Goal: Find specific page/section: Find specific page/section

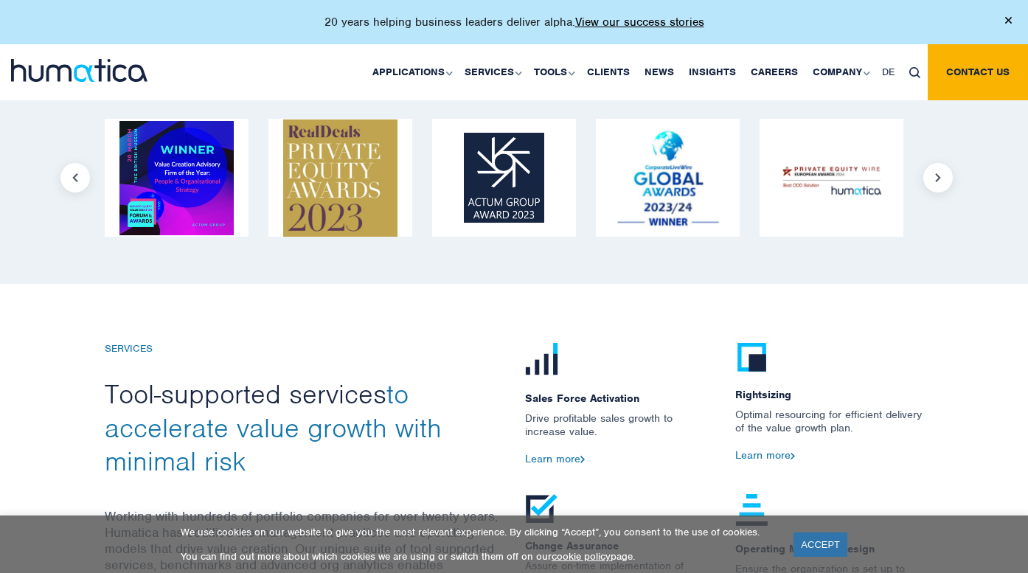
scroll to position [1256, 0]
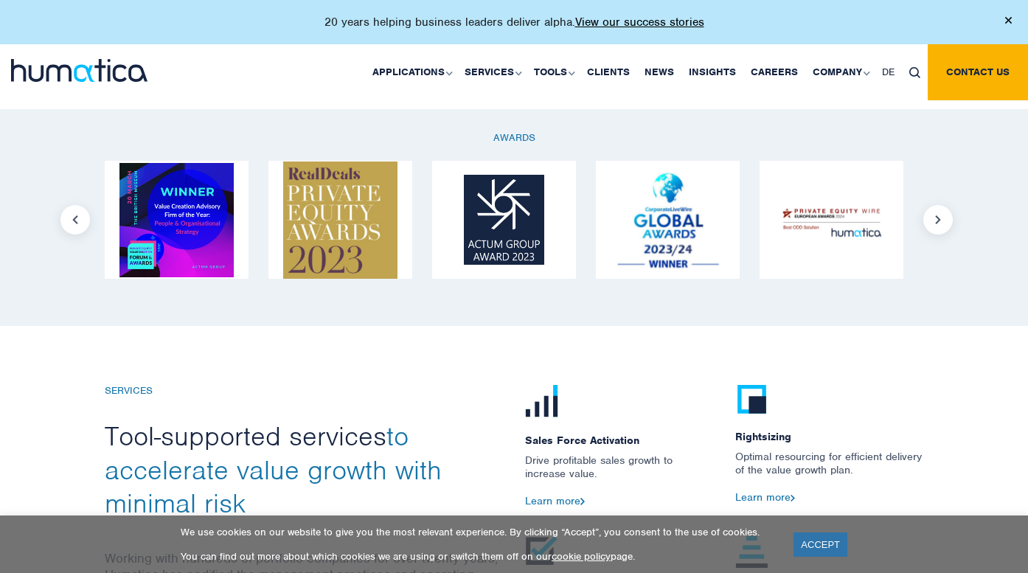
click at [71, 217] on button "Previous" at bounding box center [74, 219] width 29 height 29
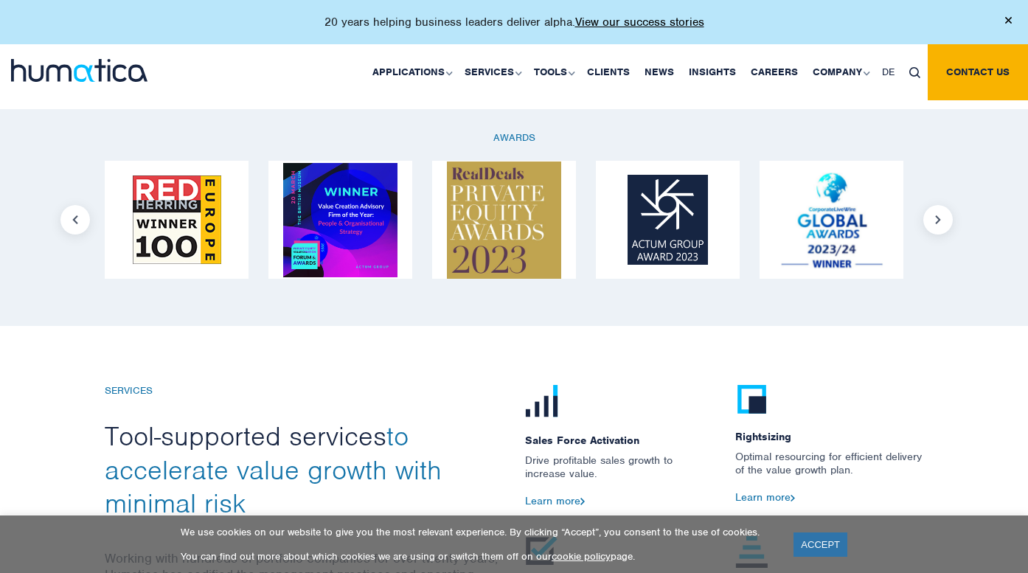
click at [71, 217] on button "Previous" at bounding box center [74, 219] width 29 height 29
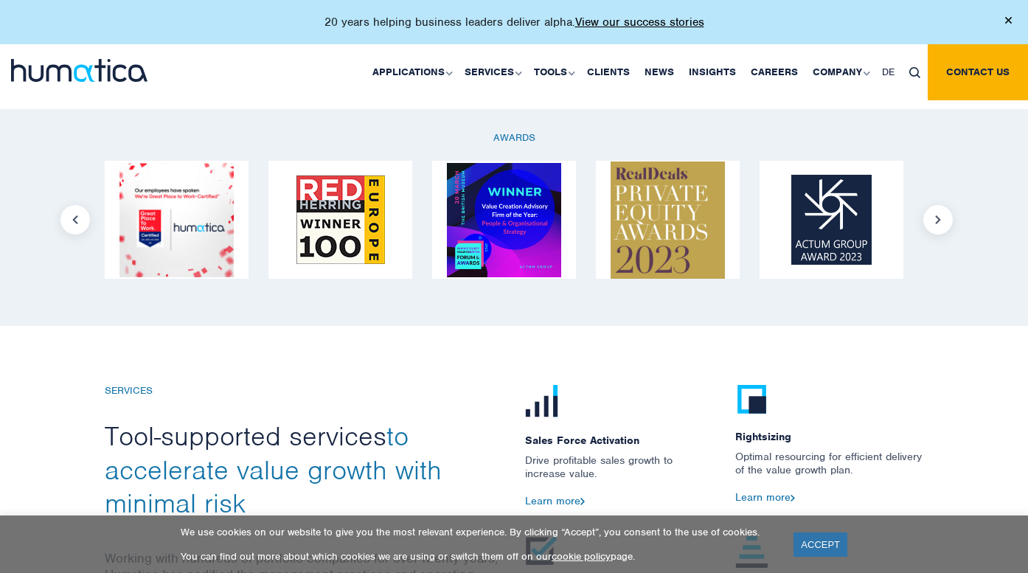
click at [71, 217] on button "Previous" at bounding box center [74, 219] width 29 height 29
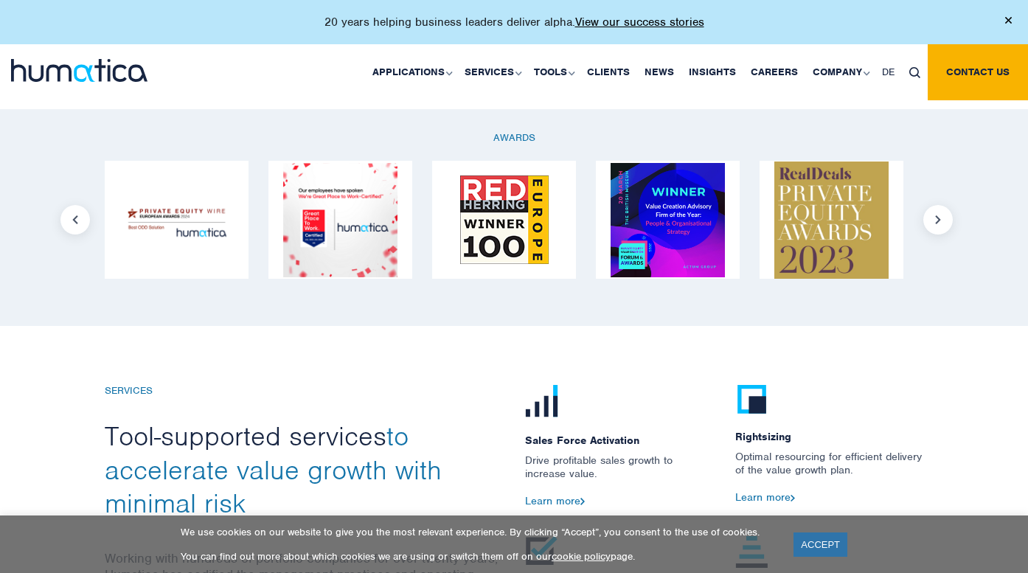
click at [71, 217] on button "Previous" at bounding box center [74, 219] width 29 height 29
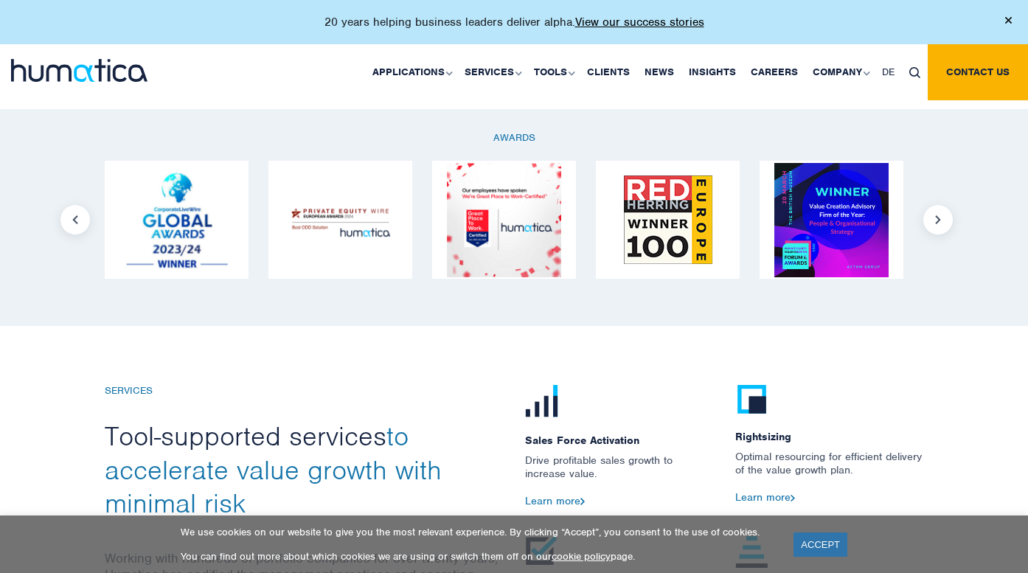
click at [71, 217] on button "Previous" at bounding box center [74, 219] width 29 height 29
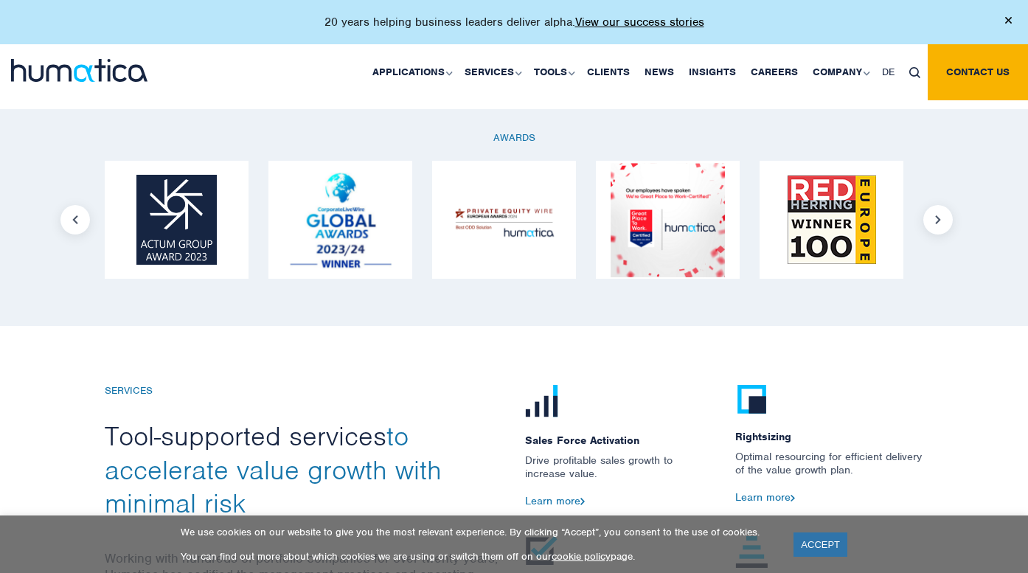
click at [71, 217] on button "Previous" at bounding box center [74, 219] width 29 height 29
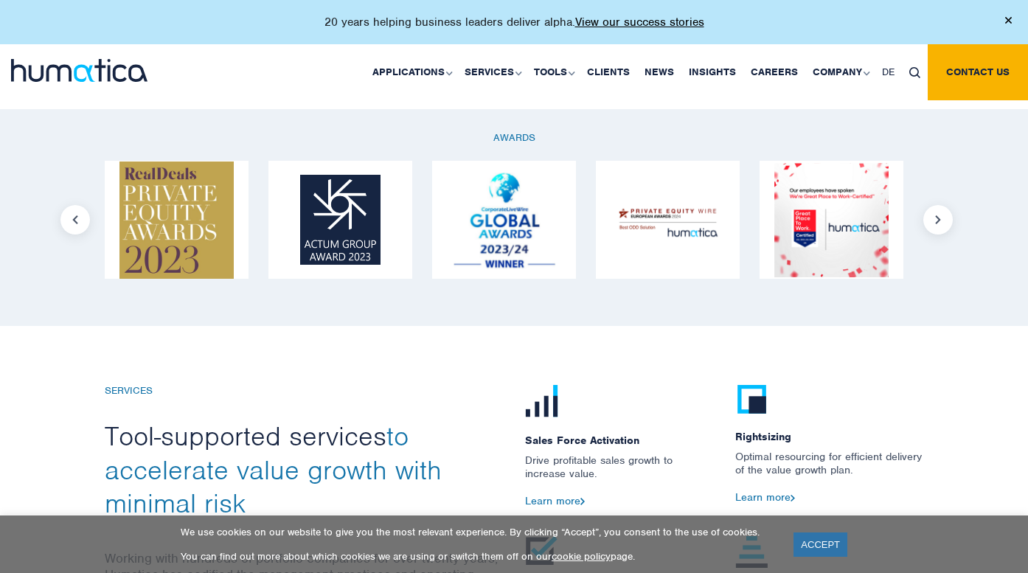
click at [71, 217] on button "Previous" at bounding box center [74, 219] width 29 height 29
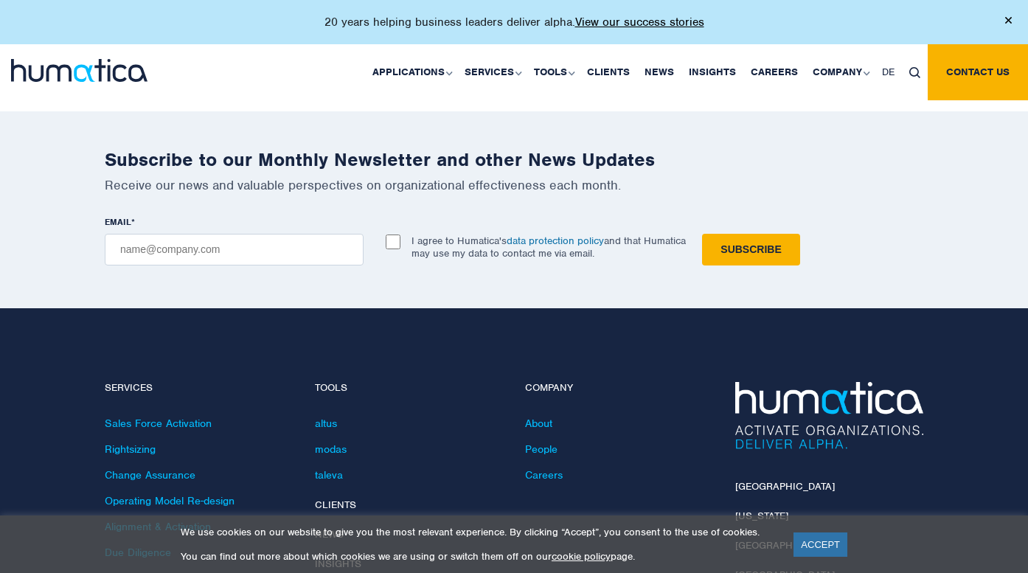
scroll to position [4271, 0]
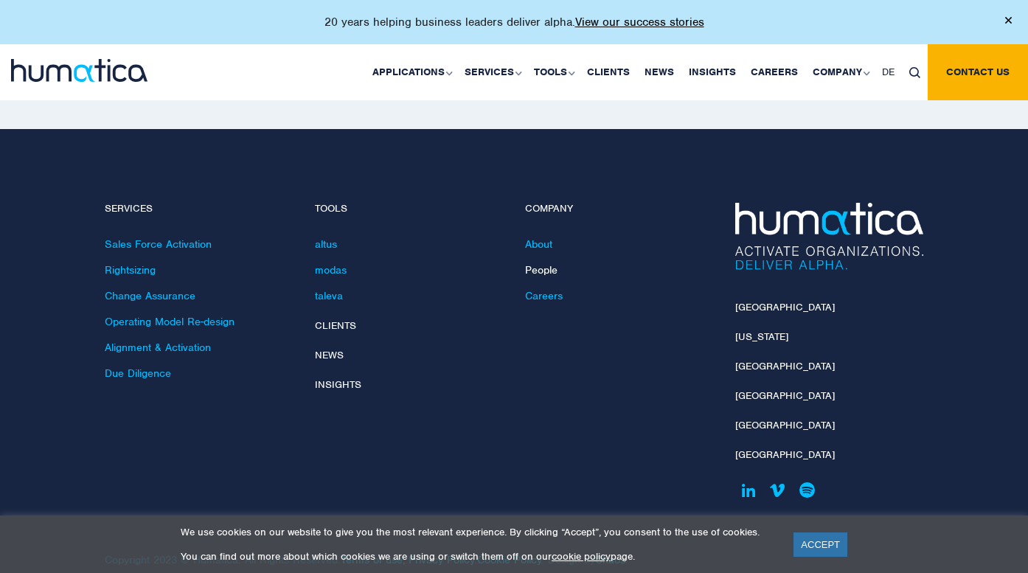
click at [543, 263] on link "People" at bounding box center [541, 269] width 32 height 13
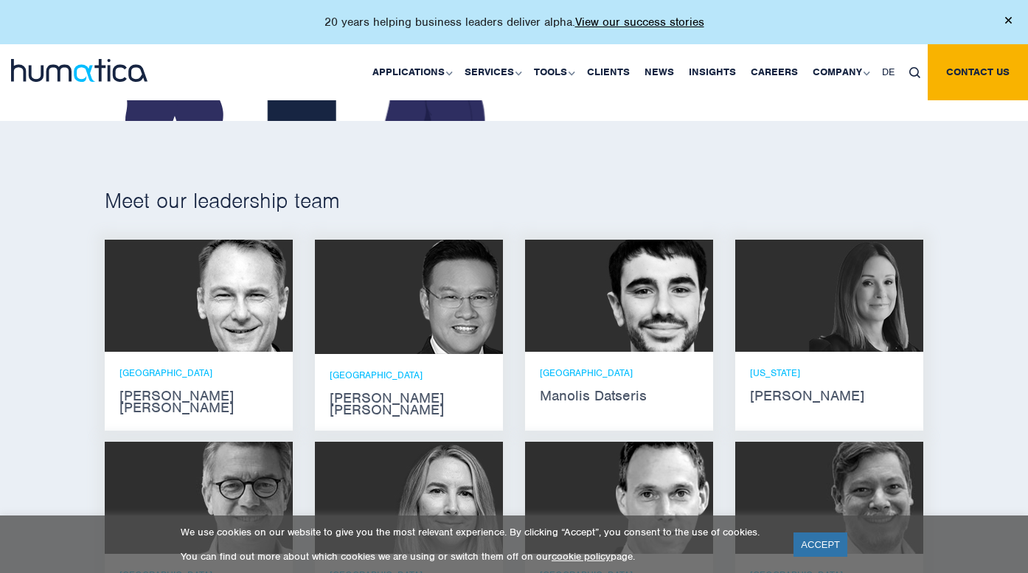
scroll to position [804, 0]
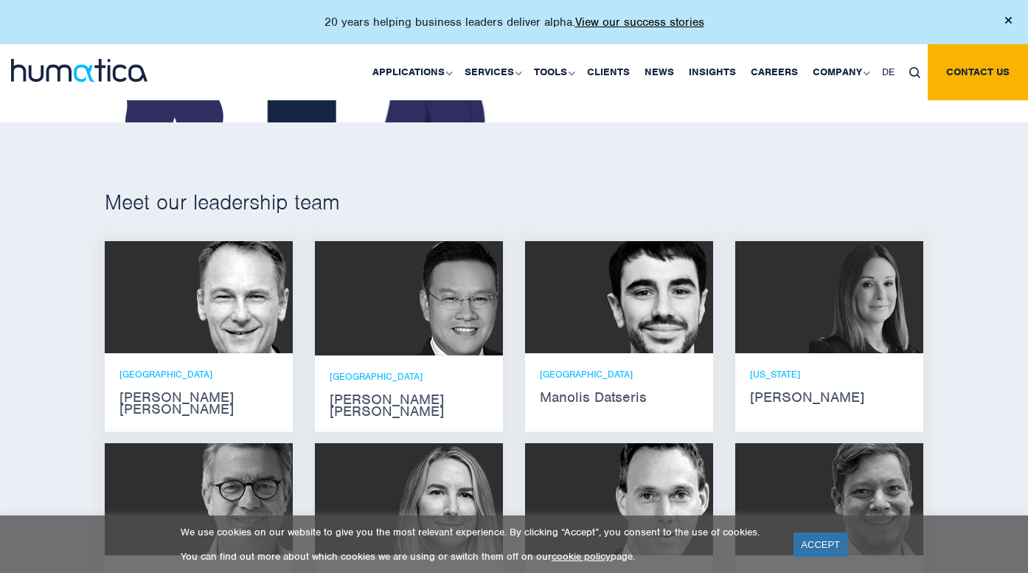
click at [220, 308] on img at bounding box center [235, 297] width 114 height 112
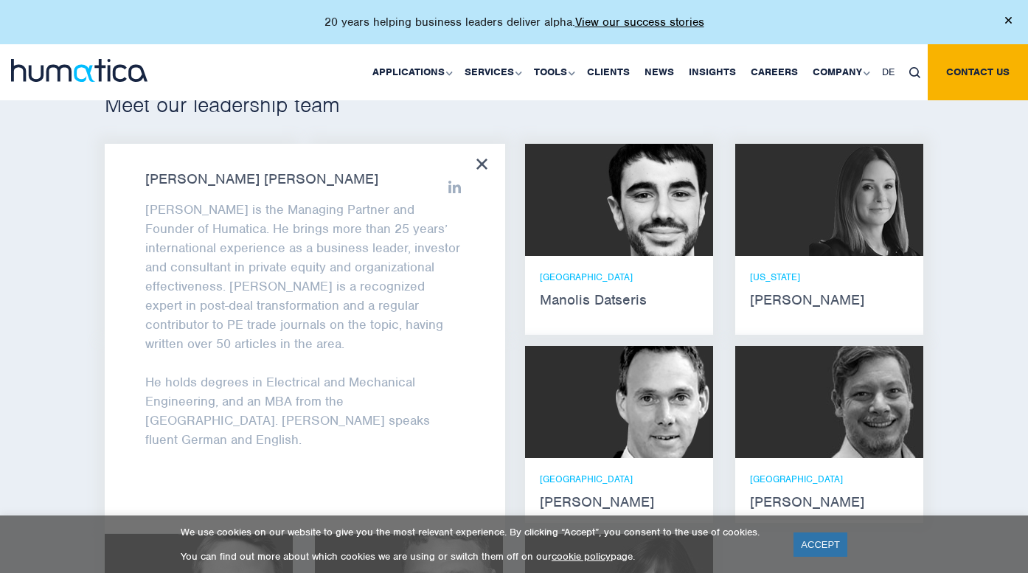
scroll to position [919, 0]
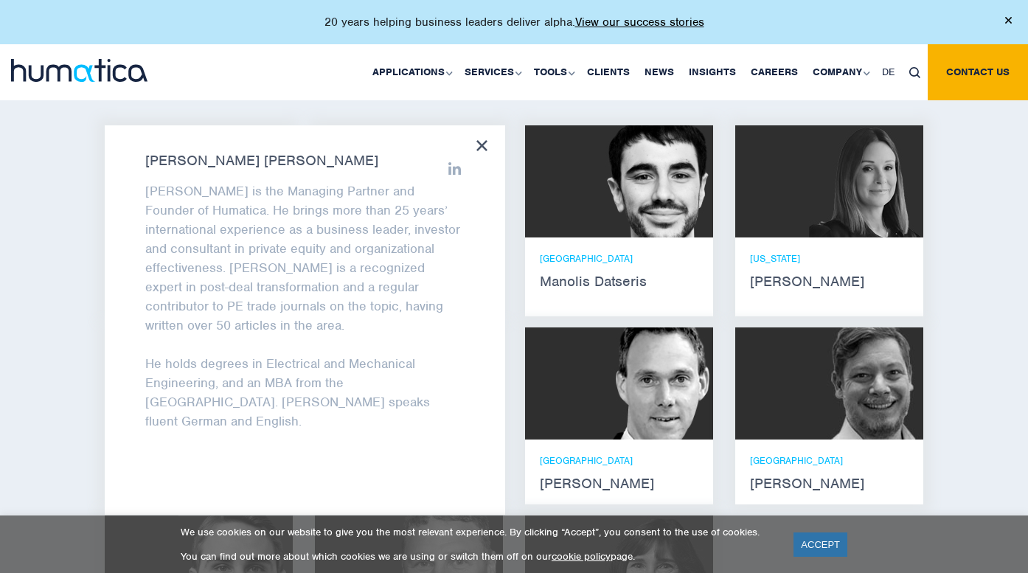
click at [481, 142] on icon at bounding box center [481, 145] width 11 height 11
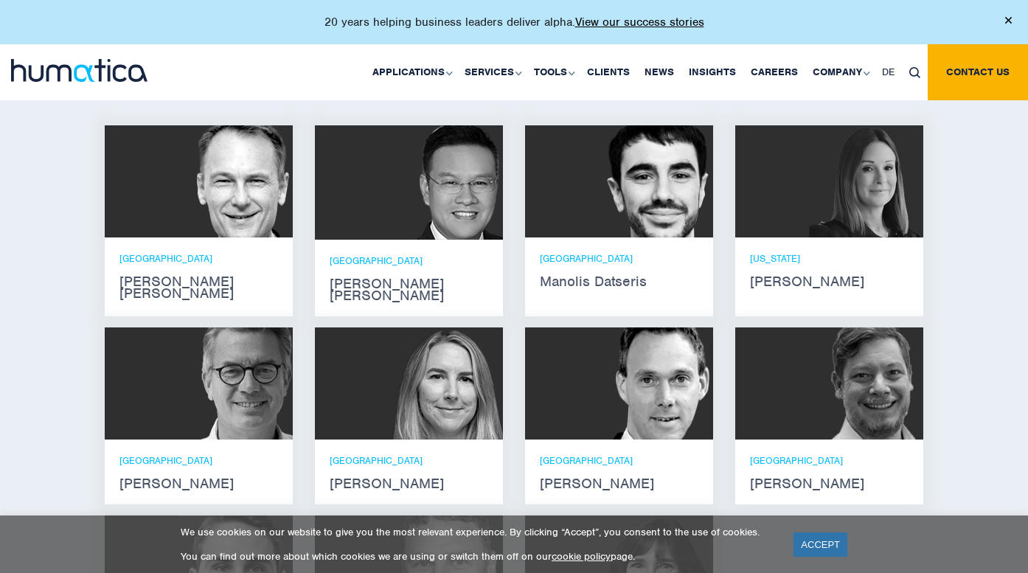
click at [440, 335] on img at bounding box center [446, 383] width 114 height 112
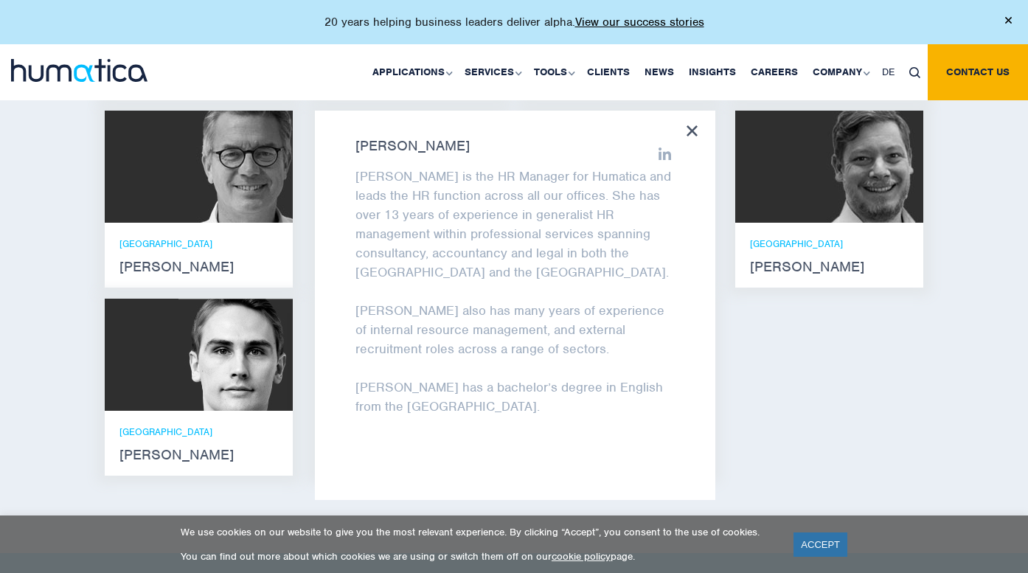
scroll to position [1129, 0]
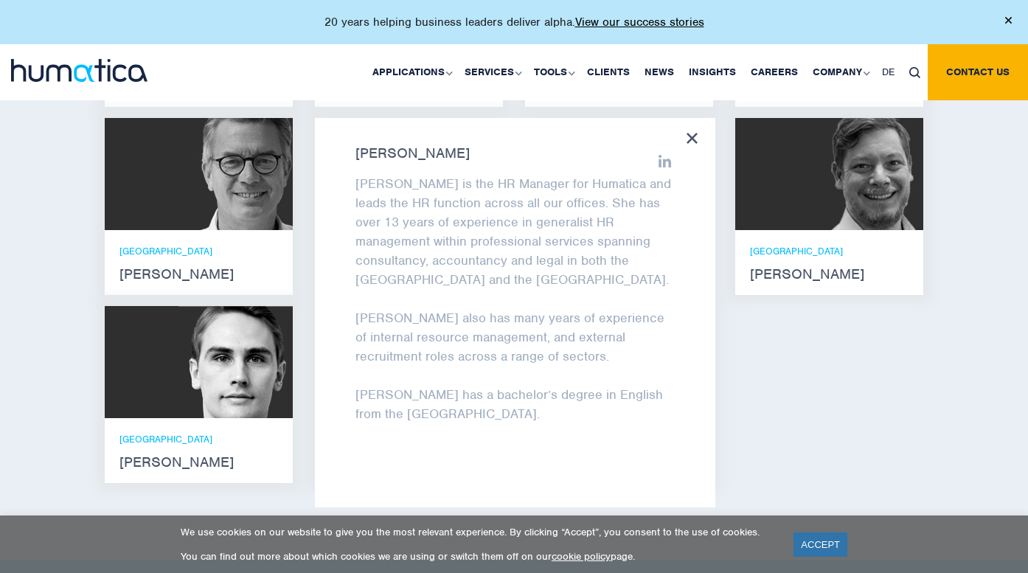
click at [692, 133] on icon at bounding box center [691, 138] width 11 height 11
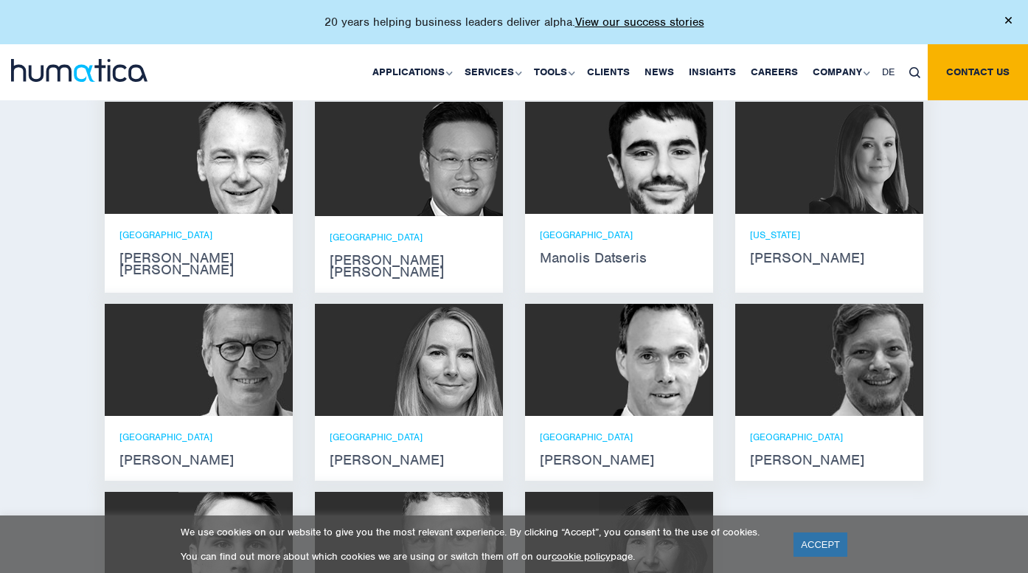
scroll to position [941, 0]
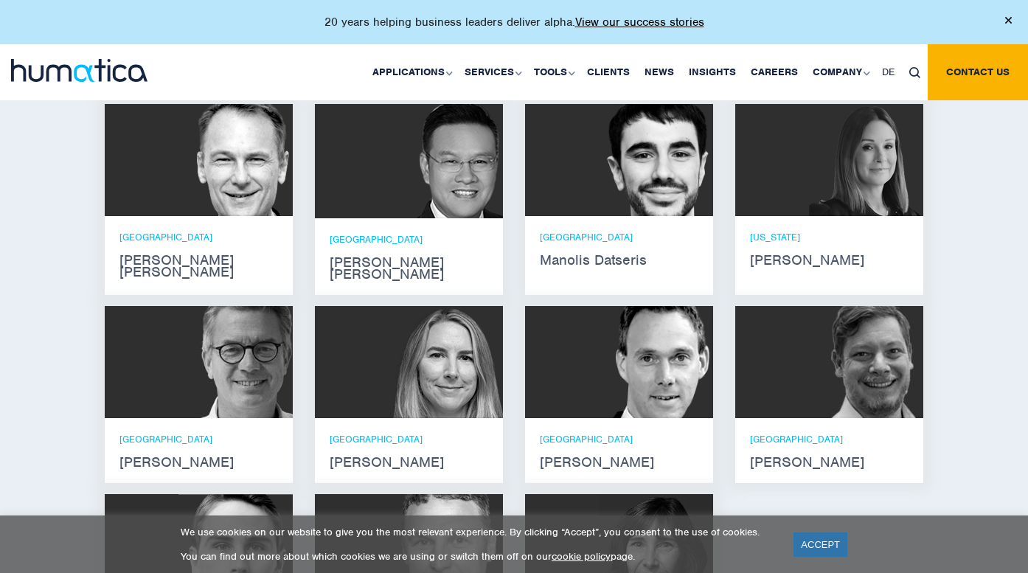
click at [588, 167] on div at bounding box center [619, 160] width 188 height 112
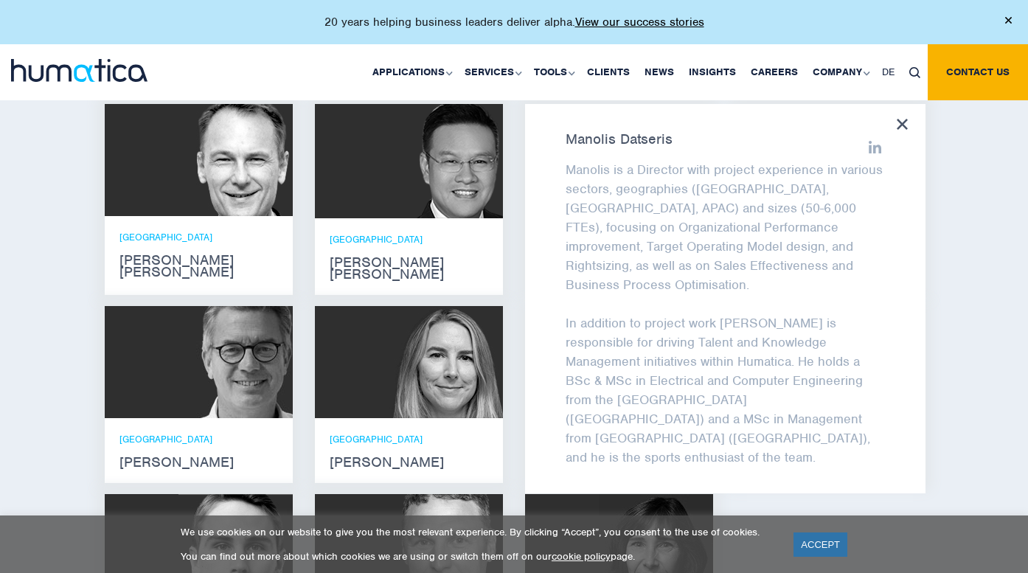
click at [907, 119] on icon at bounding box center [902, 124] width 11 height 11
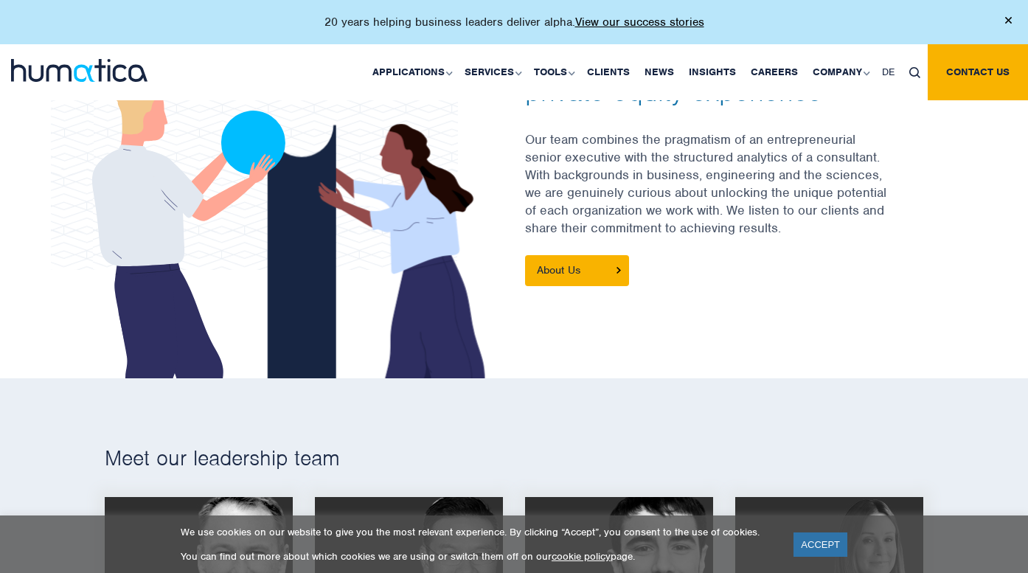
scroll to position [0, 0]
